Goal: Transaction & Acquisition: Purchase product/service

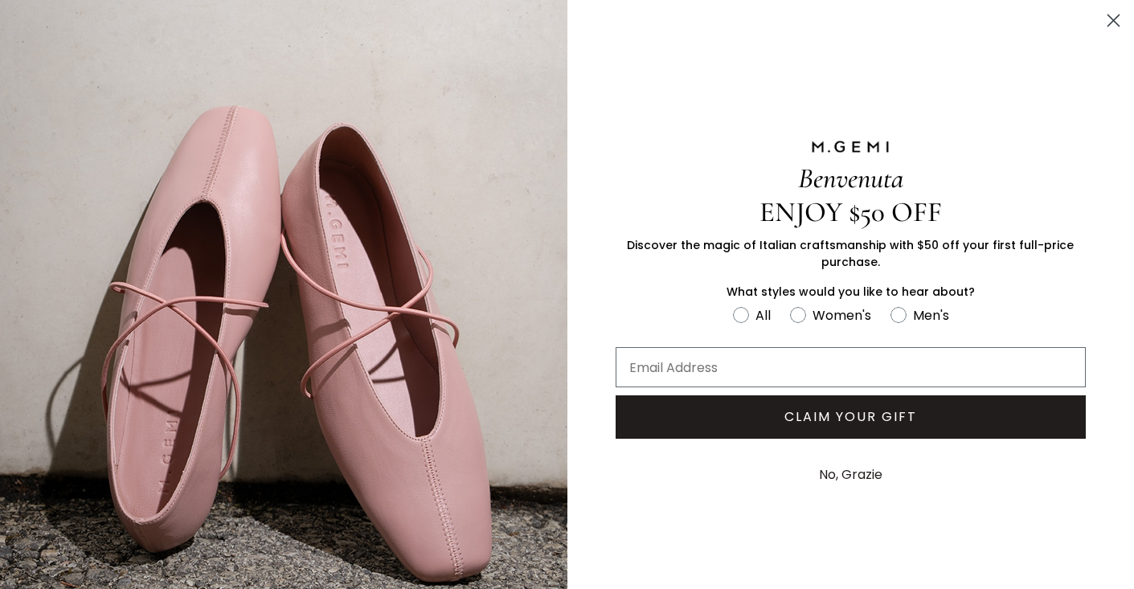
click at [1108, 20] on circle "Close dialog" at bounding box center [1113, 20] width 27 height 27
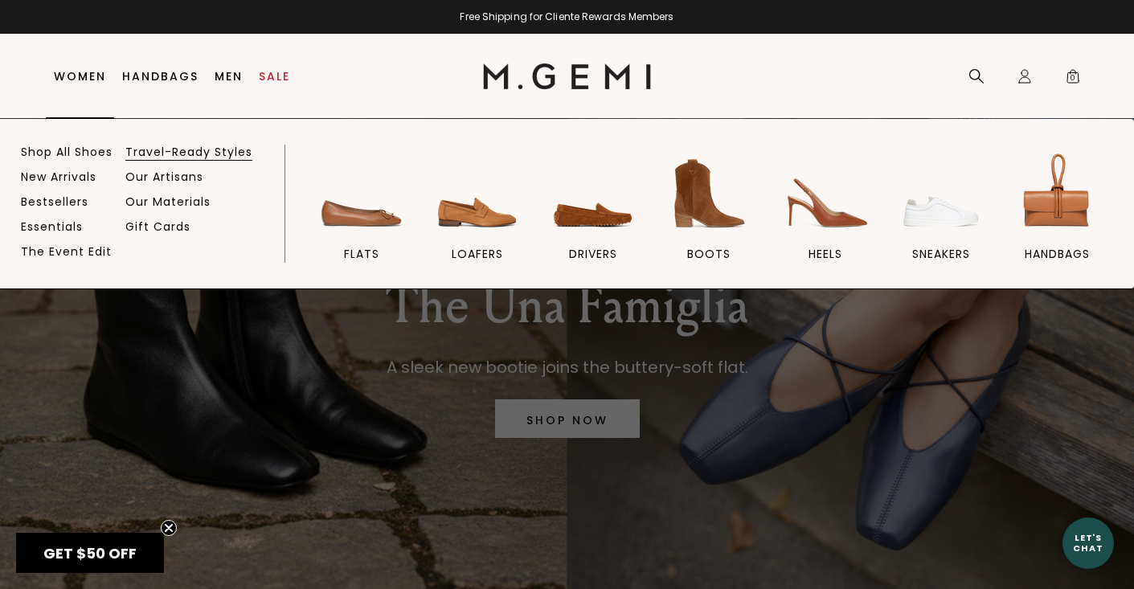
click at [169, 149] on link "Travel-Ready Styles" at bounding box center [188, 152] width 127 height 14
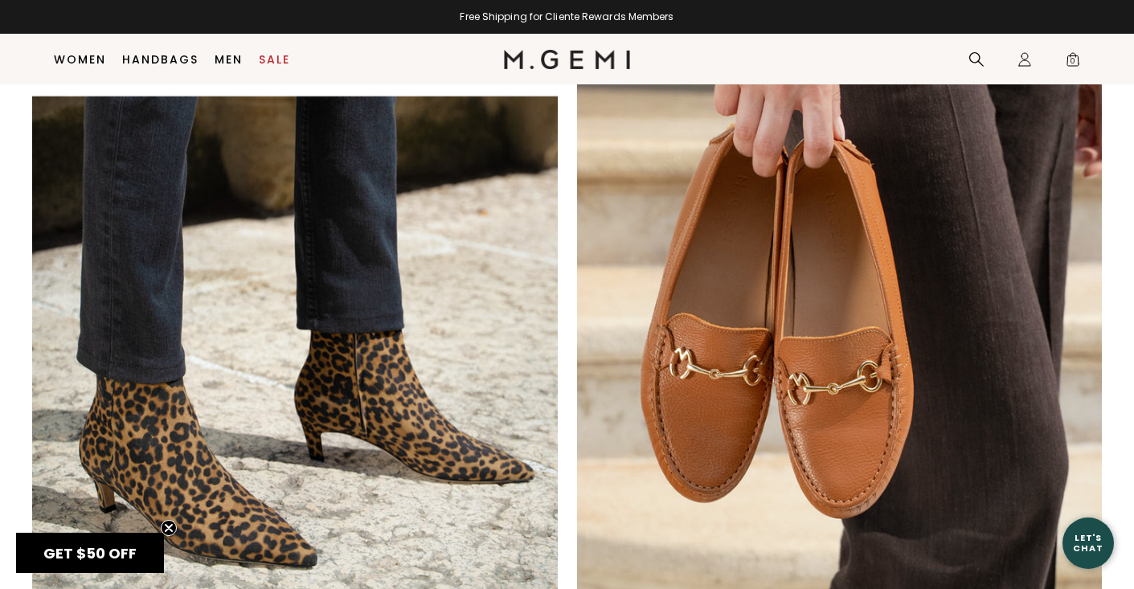
scroll to position [1722, 0]
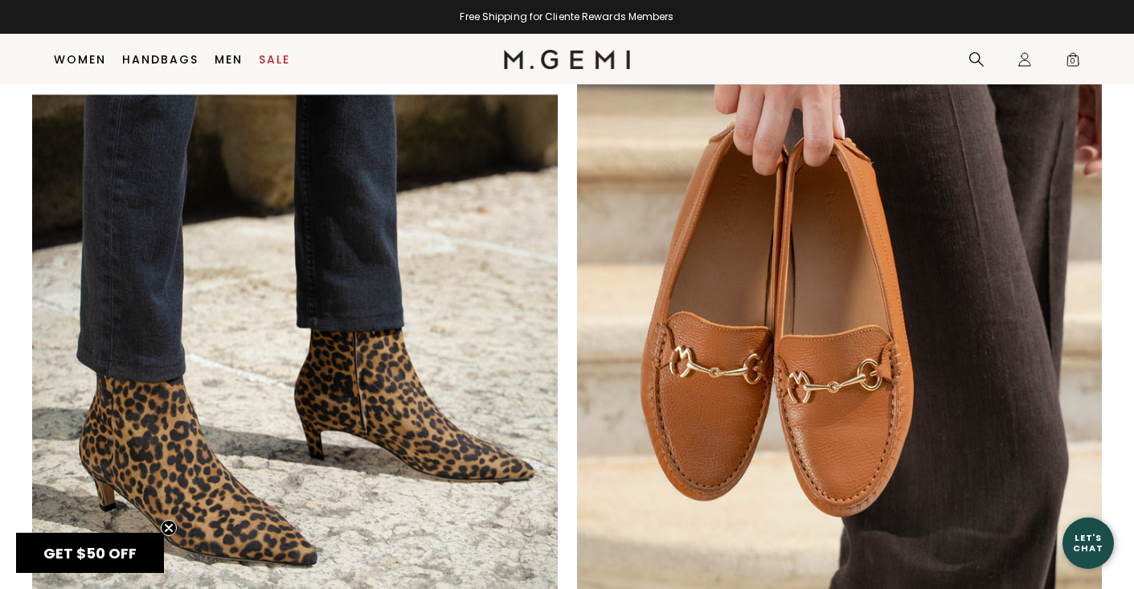
click at [804, 358] on img at bounding box center [840, 303] width 526 height 648
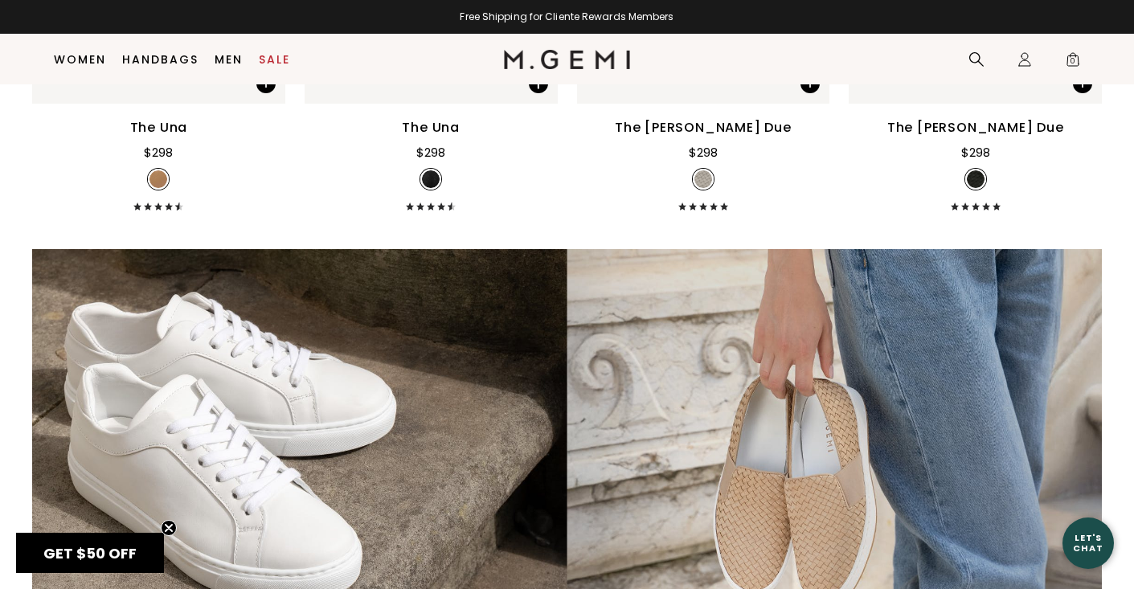
scroll to position [3870, 0]
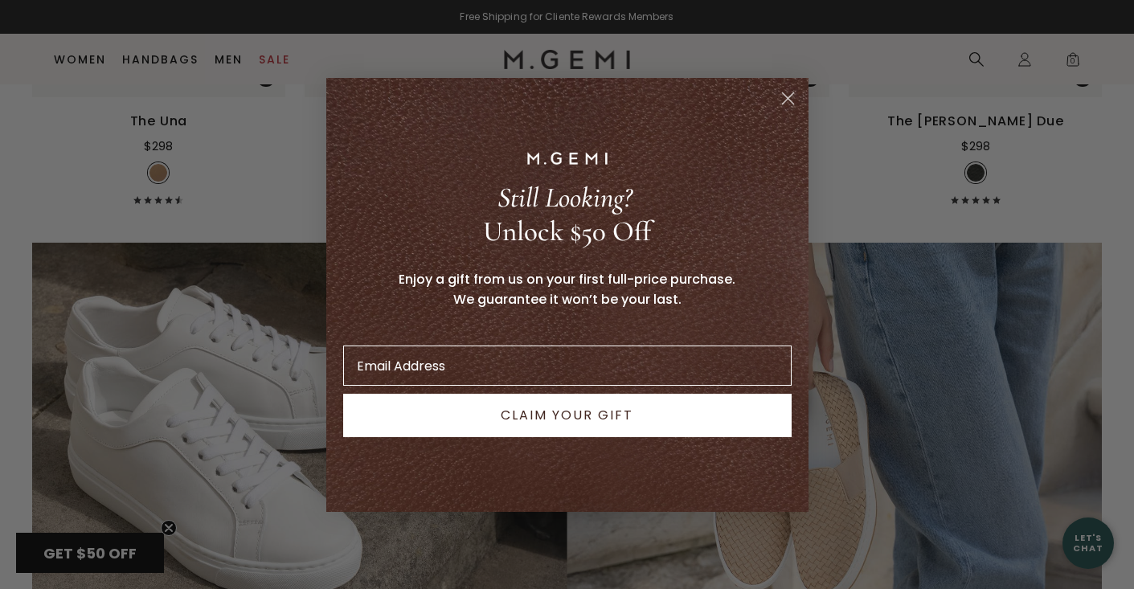
click at [788, 95] on circle "Close dialog" at bounding box center [787, 97] width 27 height 27
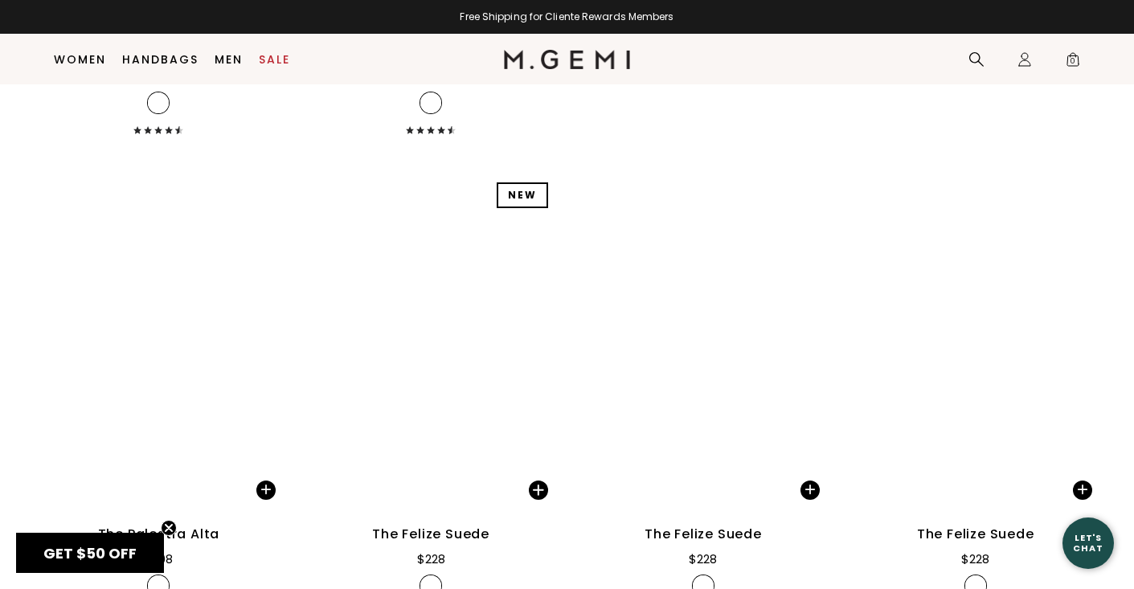
scroll to position [5830, 0]
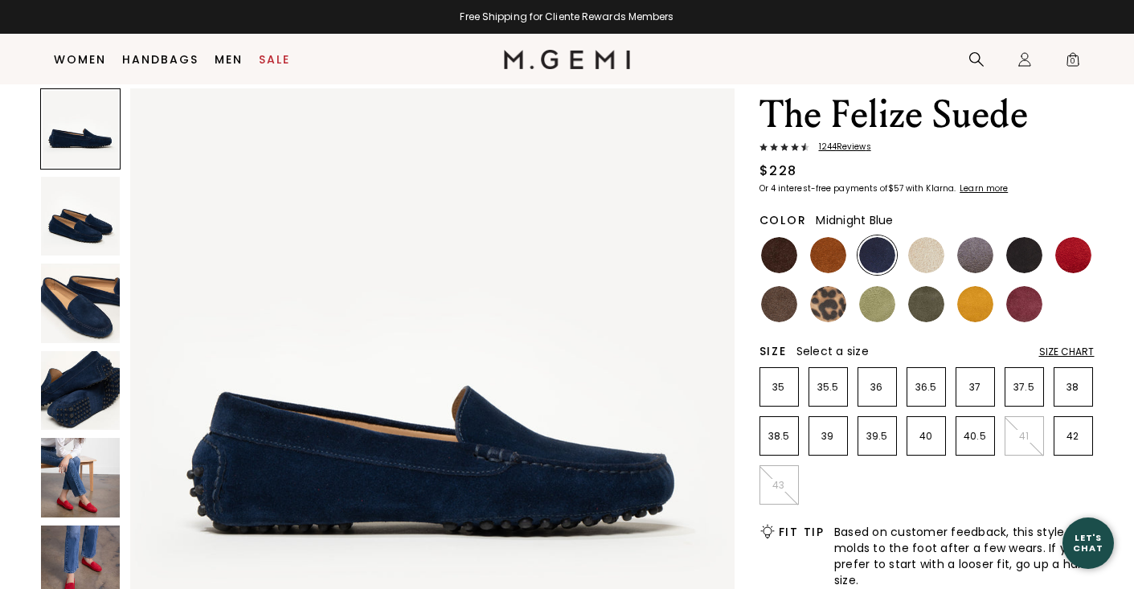
scroll to position [72, 0]
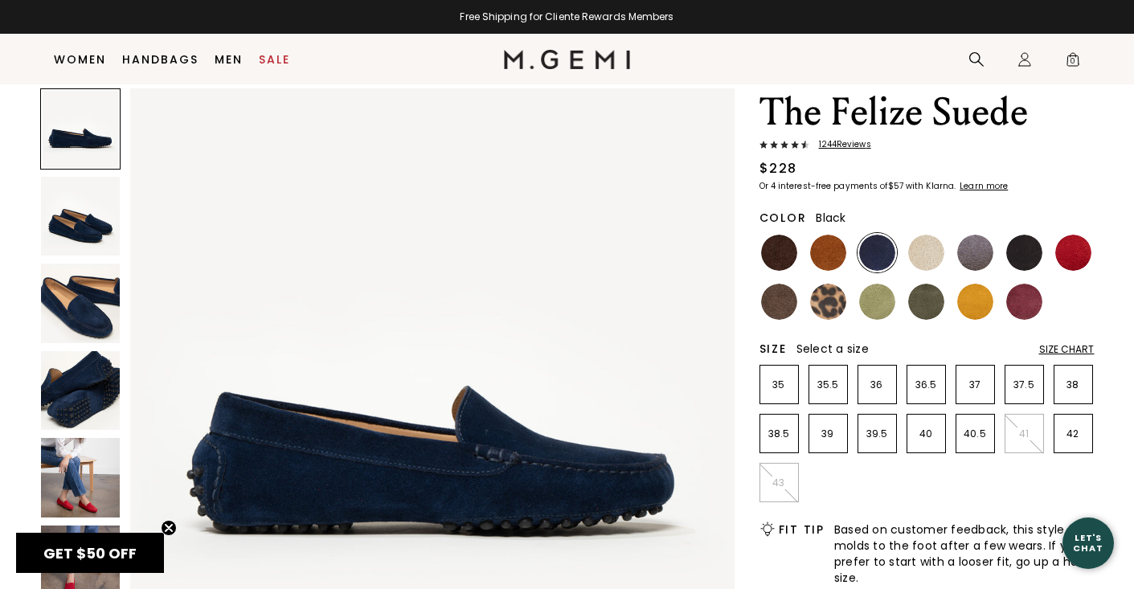
click at [1017, 251] on img at bounding box center [1024, 253] width 36 height 36
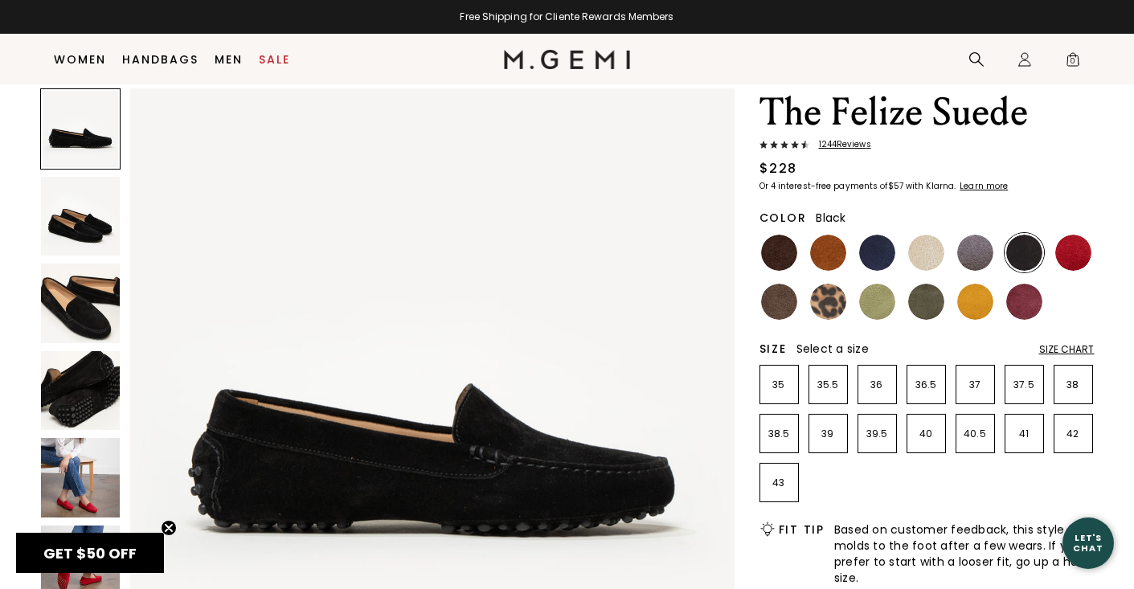
click at [84, 219] on img at bounding box center [81, 217] width 80 height 80
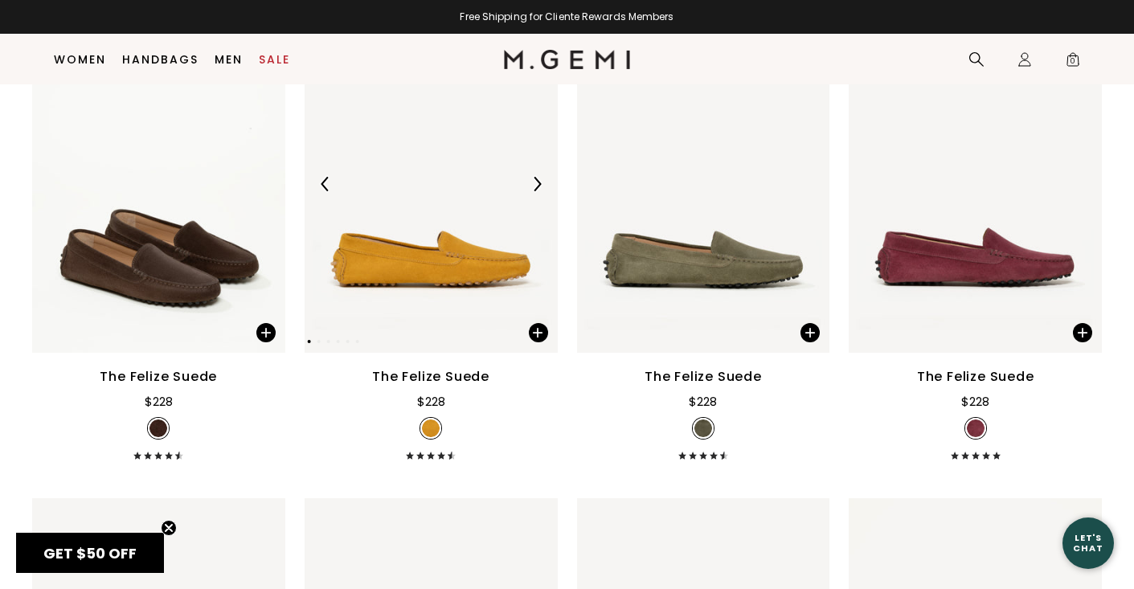
scroll to position [413, 0]
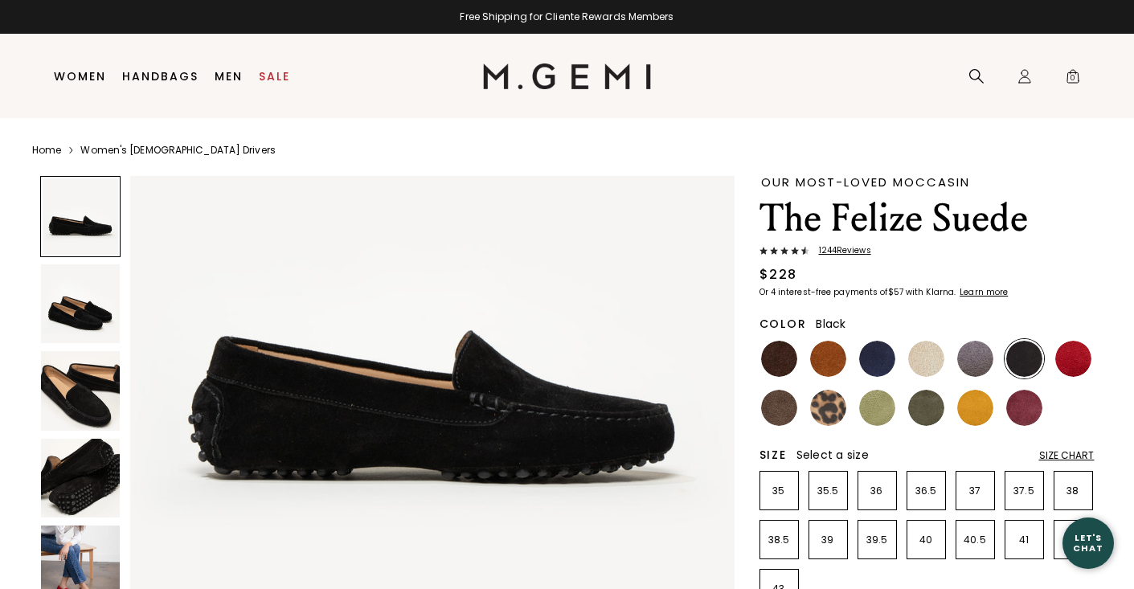
scroll to position [141, 0]
click at [77, 567] on img at bounding box center [81, 566] width 80 height 80
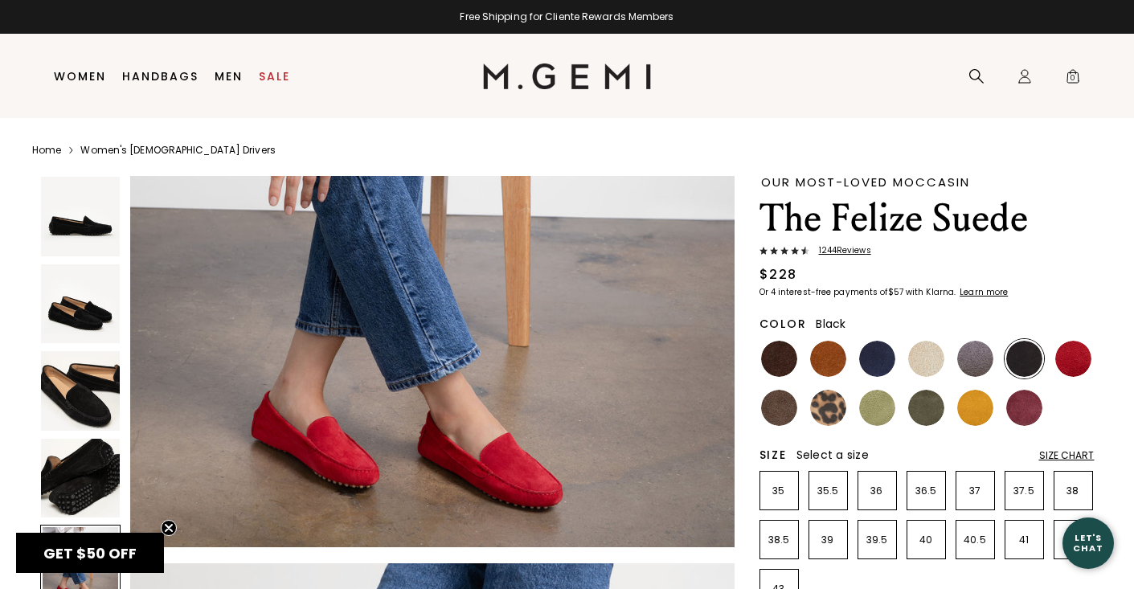
scroll to position [2713, 0]
click at [94, 395] on img at bounding box center [81, 391] width 80 height 80
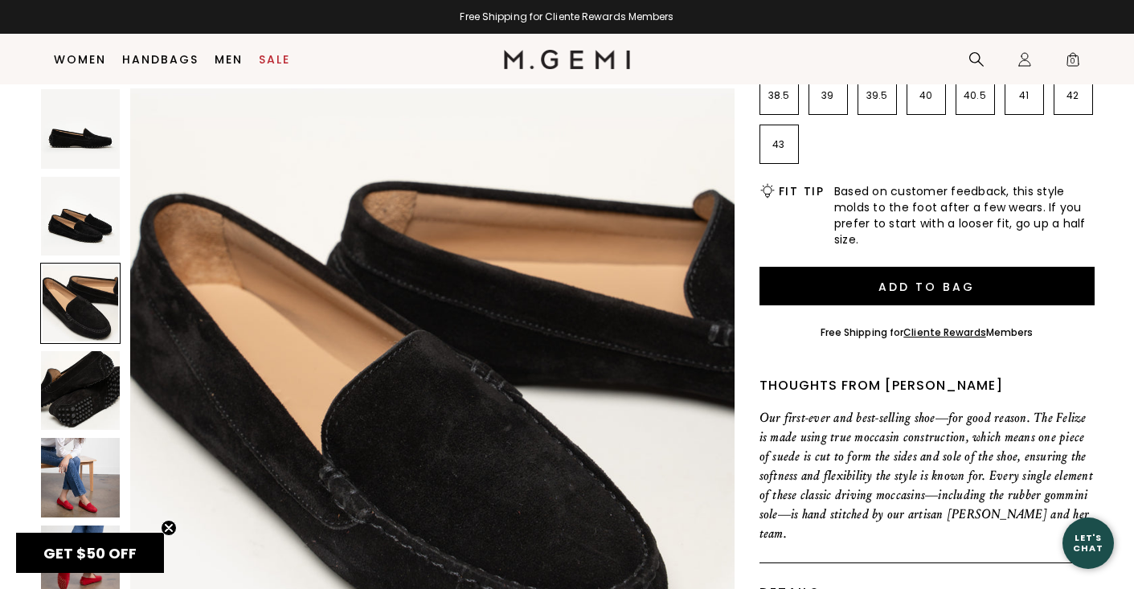
scroll to position [0, 0]
